Goal: Task Accomplishment & Management: Manage account settings

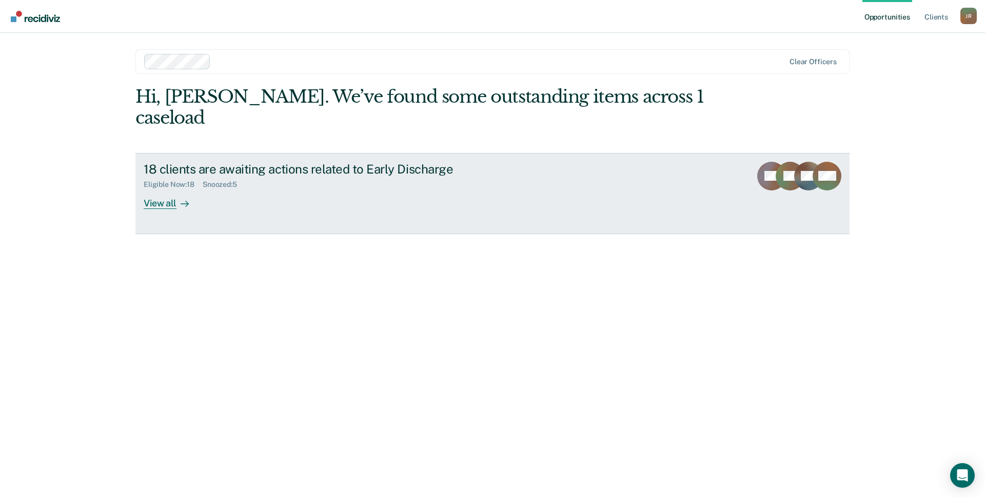
click at [168, 191] on link "18 clients are awaiting actions related to Early Discharge Eligible Now : 18 Sn…" at bounding box center [492, 193] width 714 height 81
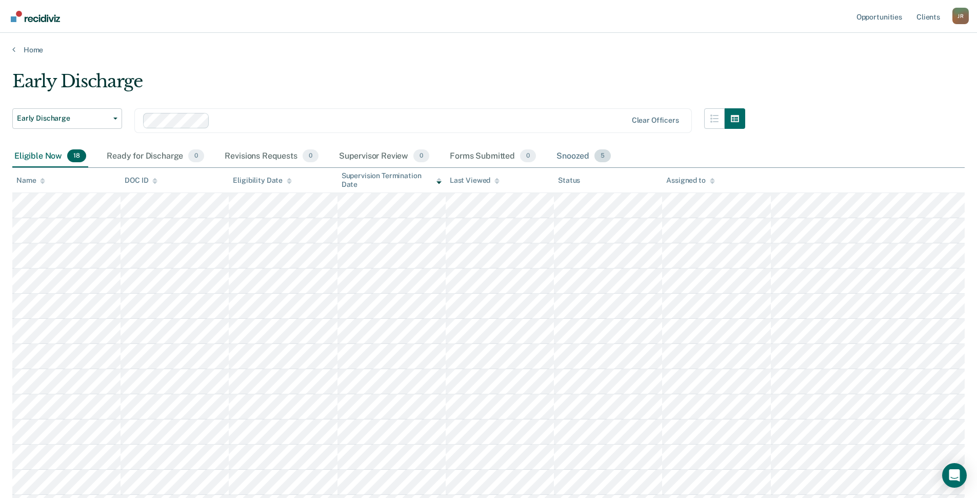
click at [558, 151] on div "Snoozed 5" at bounding box center [584, 156] width 58 height 23
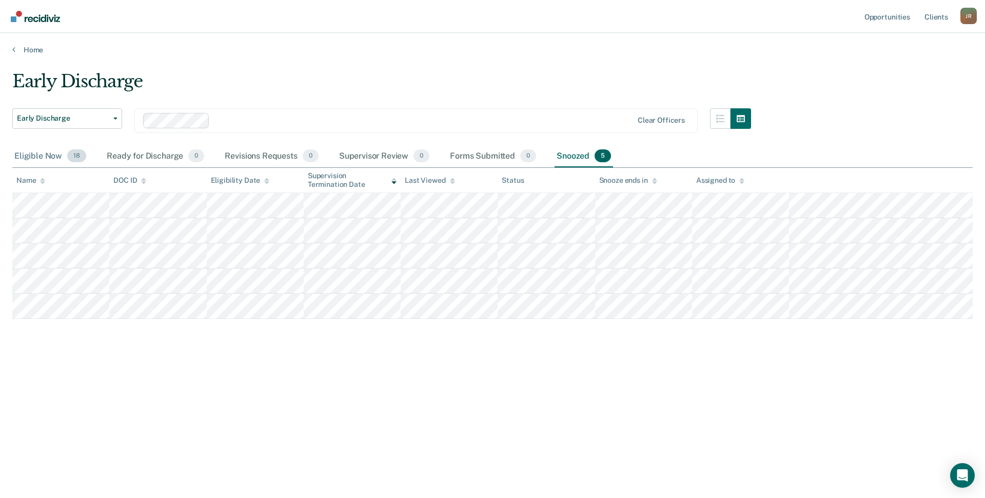
click at [49, 153] on div "Eligible Now 18" at bounding box center [50, 156] width 76 height 23
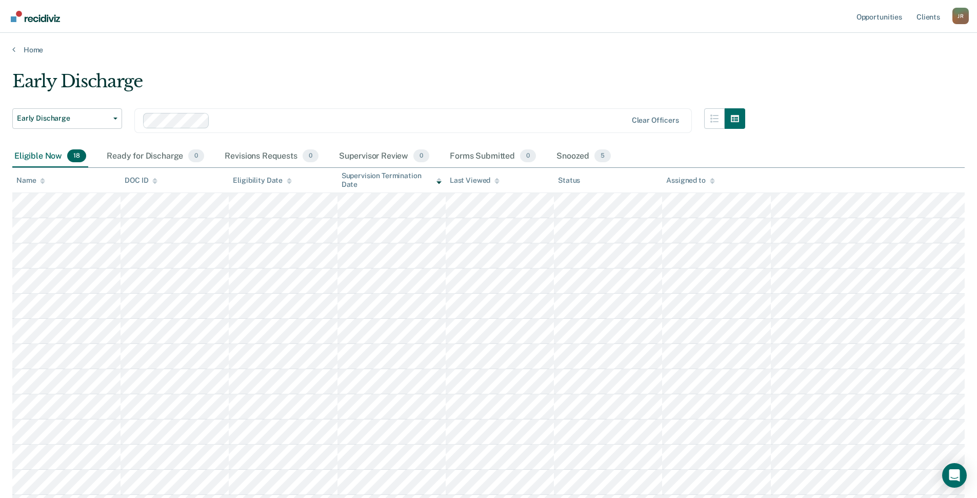
scroll to position [51, 0]
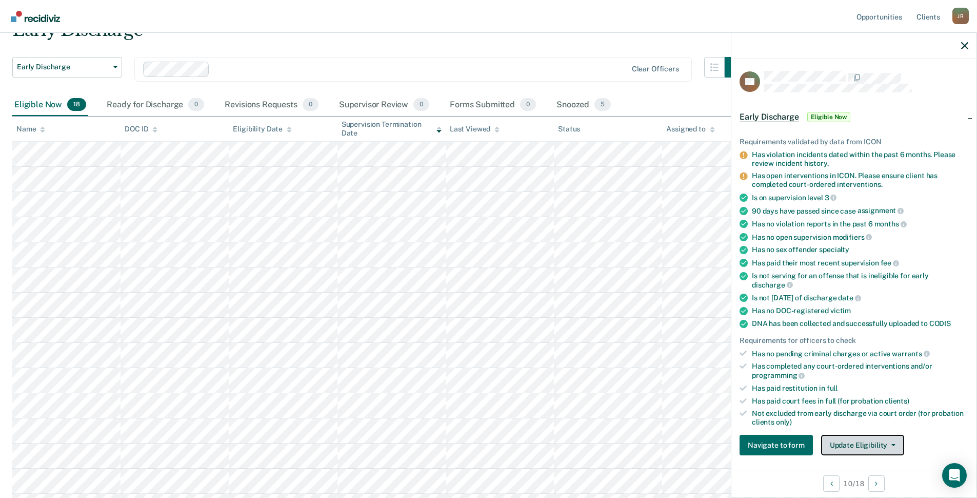
click at [892, 444] on icon "button" at bounding box center [894, 445] width 4 height 2
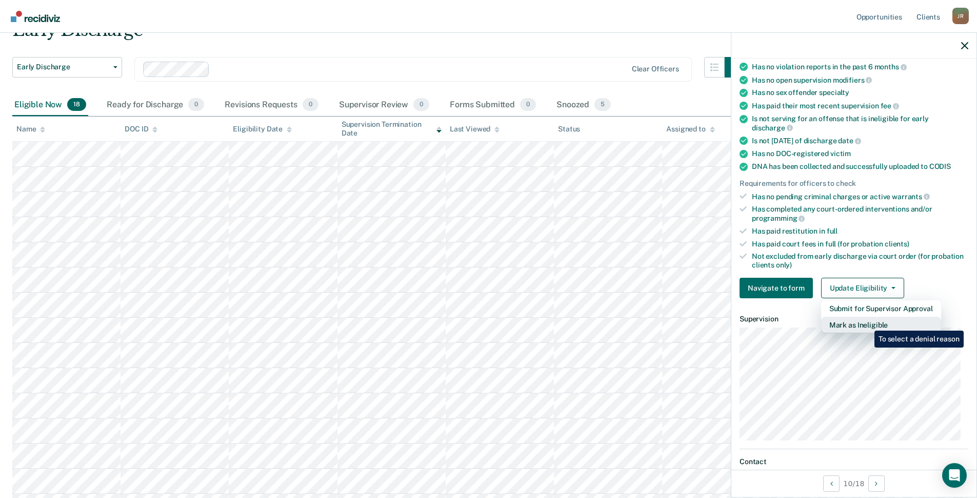
click at [867, 323] on button "Mark as Ineligible" at bounding box center [881, 325] width 120 height 16
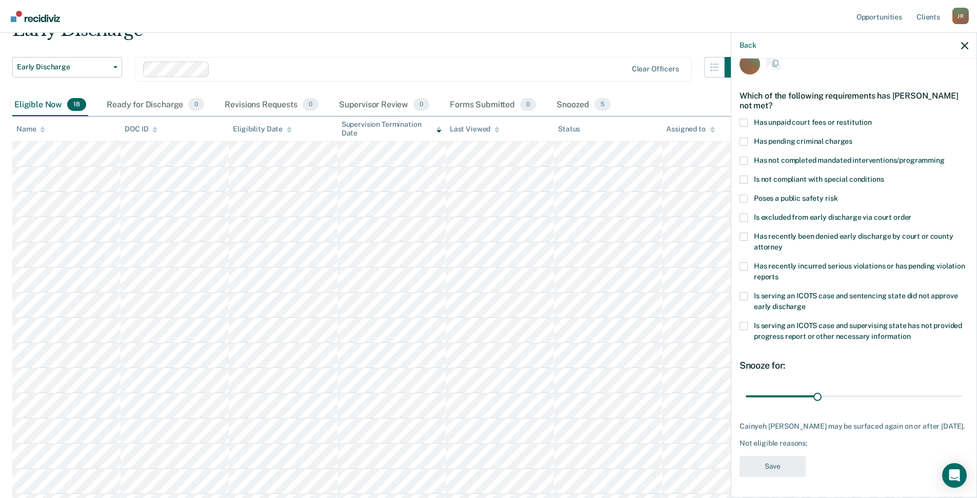
scroll to position [26, 0]
click at [745, 175] on span at bounding box center [744, 179] width 8 height 8
click at [884, 175] on input "Is not compliant with special conditions" at bounding box center [884, 175] width 0 height 0
click at [876, 387] on input "range" at bounding box center [854, 396] width 216 height 18
click at [895, 387] on input "range" at bounding box center [854, 396] width 216 height 18
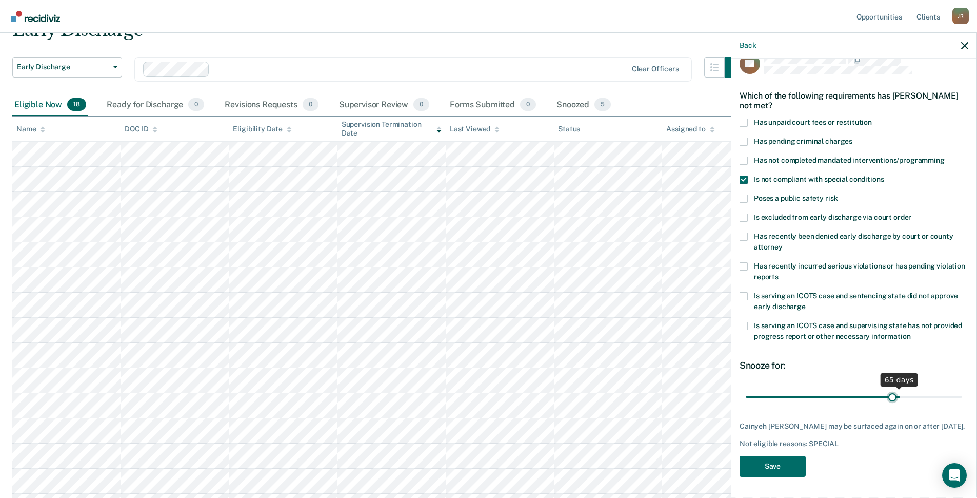
click at [889, 387] on input "range" at bounding box center [854, 396] width 216 height 18
click at [879, 388] on input "range" at bounding box center [854, 396] width 216 height 18
click at [885, 390] on input "range" at bounding box center [854, 396] width 216 height 18
type input "60"
click at [883, 390] on input "range" at bounding box center [854, 396] width 216 height 18
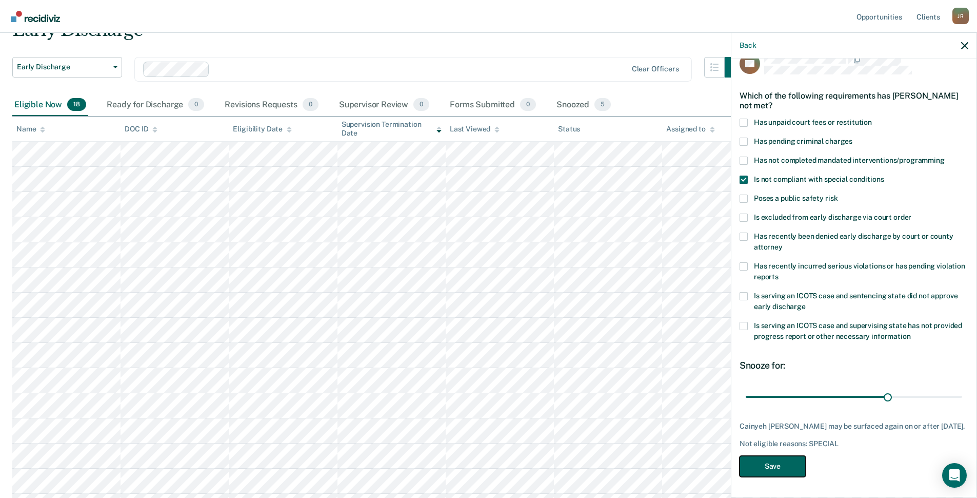
click at [776, 467] on button "Save" at bounding box center [773, 466] width 66 height 21
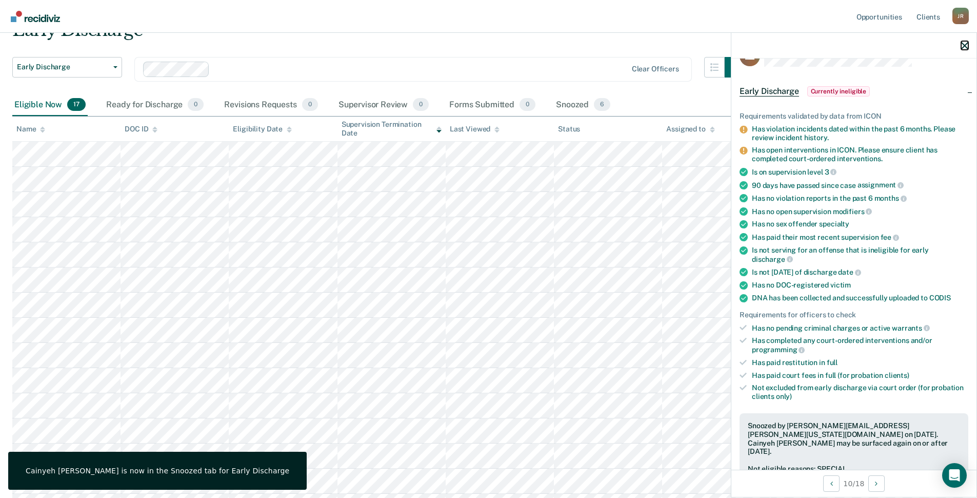
click at [966, 45] on icon "button" at bounding box center [964, 45] width 7 height 7
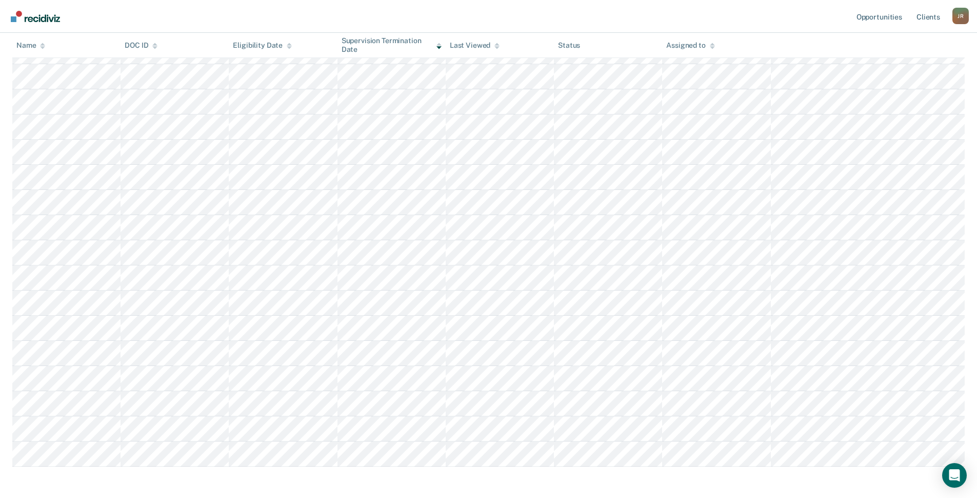
scroll to position [196, 0]
